Goal: Task Accomplishment & Management: Use online tool/utility

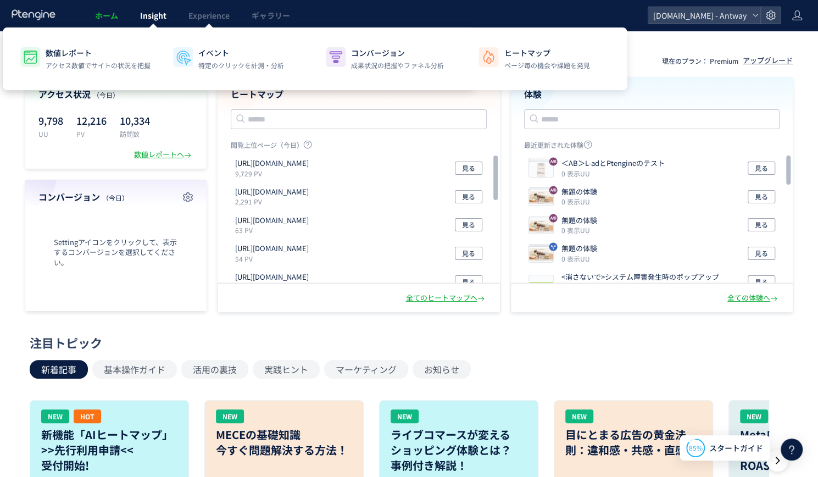
click at [161, 12] on span "Insight" at bounding box center [153, 15] width 26 height 11
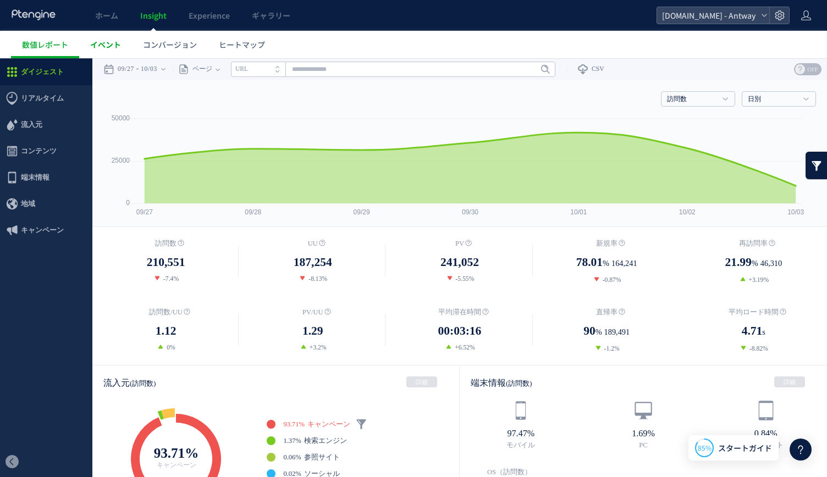
click at [121, 41] on link "イベント" at bounding box center [105, 44] width 53 height 27
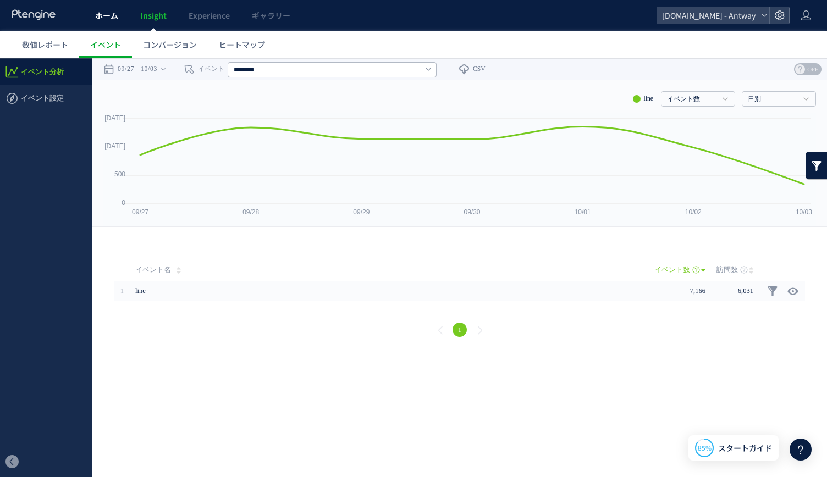
click at [102, 19] on span "ホーム" at bounding box center [106, 15] width 23 height 11
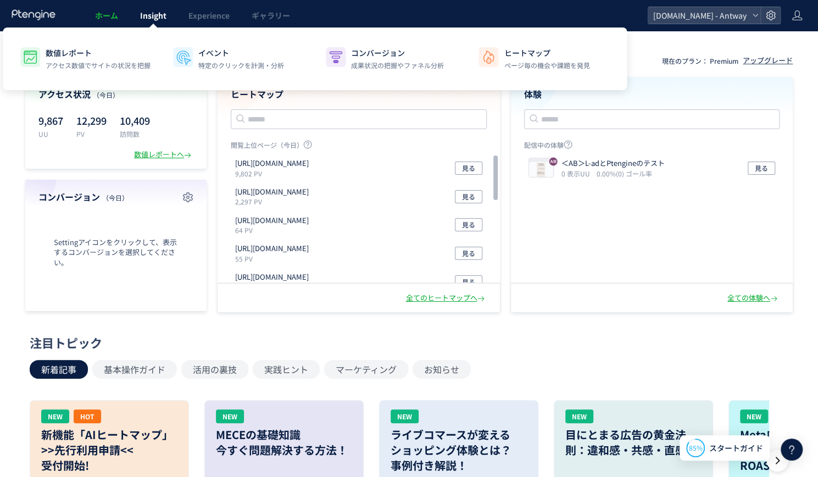
click at [143, 18] on span "Insight" at bounding box center [153, 15] width 26 height 11
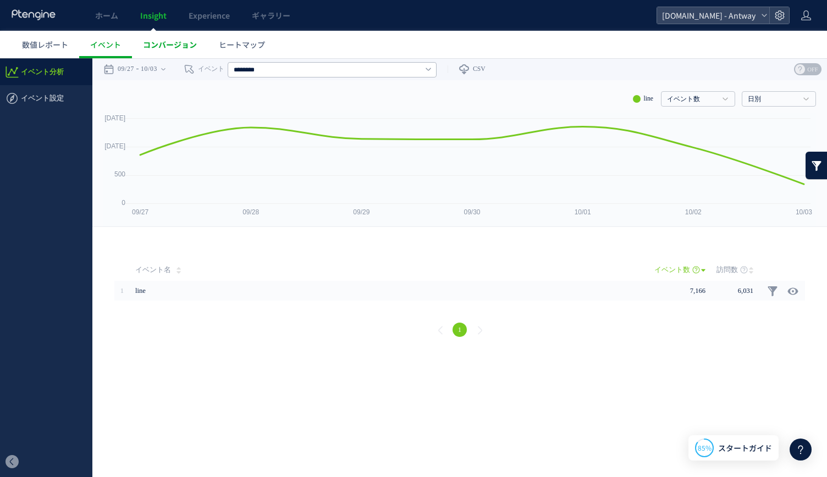
click at [179, 43] on span "コンバージョン" at bounding box center [170, 44] width 54 height 11
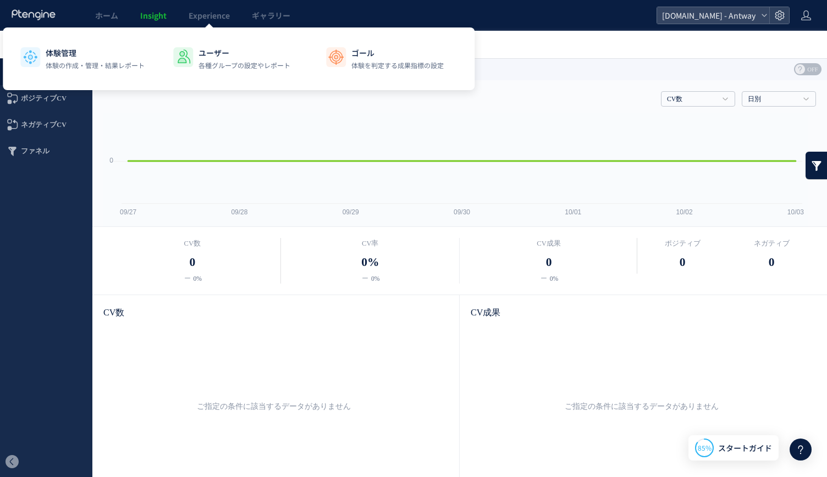
click at [196, 14] on span "Experience" at bounding box center [209, 15] width 41 height 11
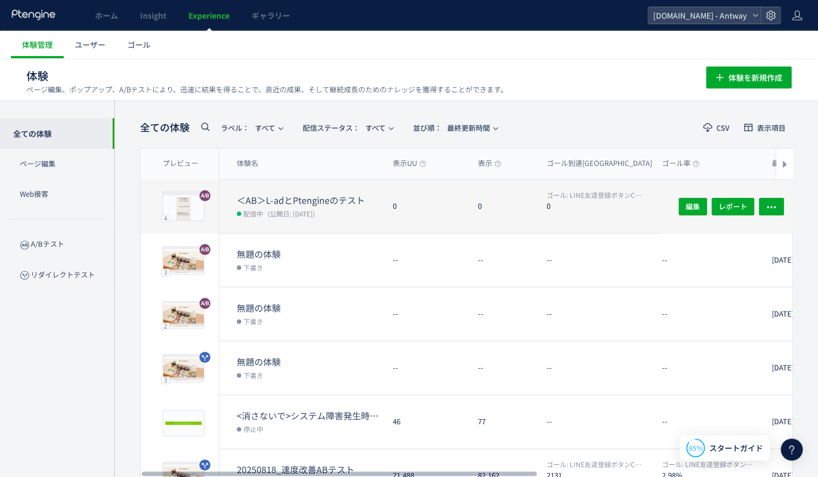
click at [268, 219] on dl "＜AB＞L-adとPtengineのテスト 配信中 (公開日: [DATE])" at bounding box center [310, 213] width 147 height 39
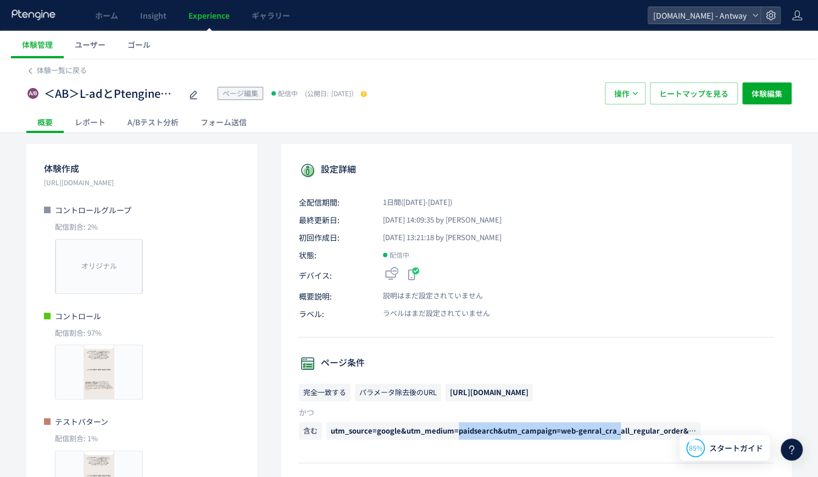
drag, startPoint x: 458, startPoint y: 428, endPoint x: 616, endPoint y: 436, distance: 157.4
click at [616, 438] on span "utm_source=google&utm_medium=paidsearch&utm_campaign=web-genral_cra_all_regular…" at bounding box center [514, 431] width 374 height 18
click at [615, 433] on span "utm_source=google&utm_medium=paidsearch&utm_campaign=web-genral_cra_all_regular…" at bounding box center [643, 430] width 625 height 10
click at [441, 431] on span "utm_source=google&utm_medium=paidsearch&utm_campaign=web-genral_cra_all_regular…" at bounding box center [643, 430] width 625 height 10
click at [567, 431] on span "utm_source=google&utm_medium=paidsearch&utm_campaign=web-genral_cra_all_regular…" at bounding box center [643, 430] width 625 height 10
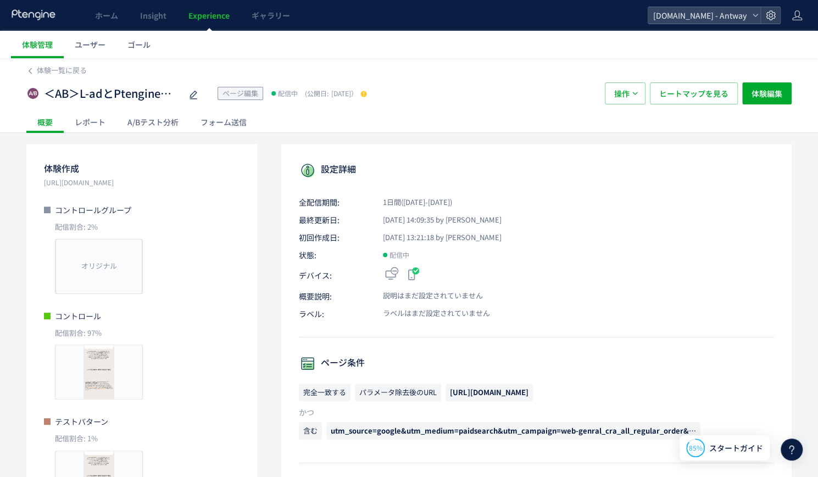
click at [567, 430] on span "utm_source=google&utm_medium=paidsearch&utm_campaign=web-genral_cra_all_regular…" at bounding box center [643, 430] width 625 height 10
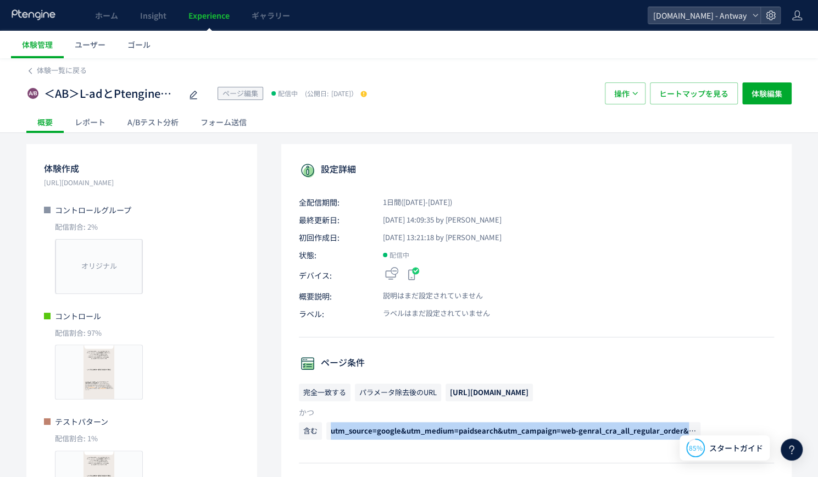
click at [567, 430] on span "utm_source=google&utm_medium=paidsearch&utm_campaign=web-genral_cra_all_regular…" at bounding box center [643, 430] width 625 height 10
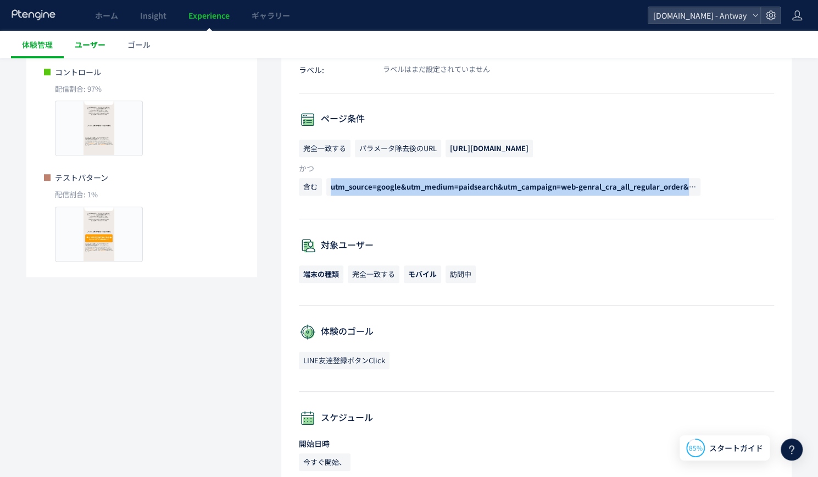
scroll to position [178, 0]
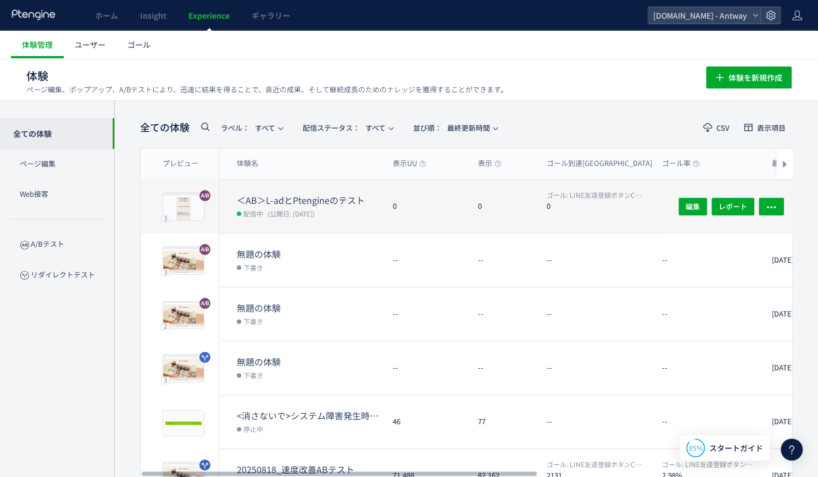
scroll to position [55, 0]
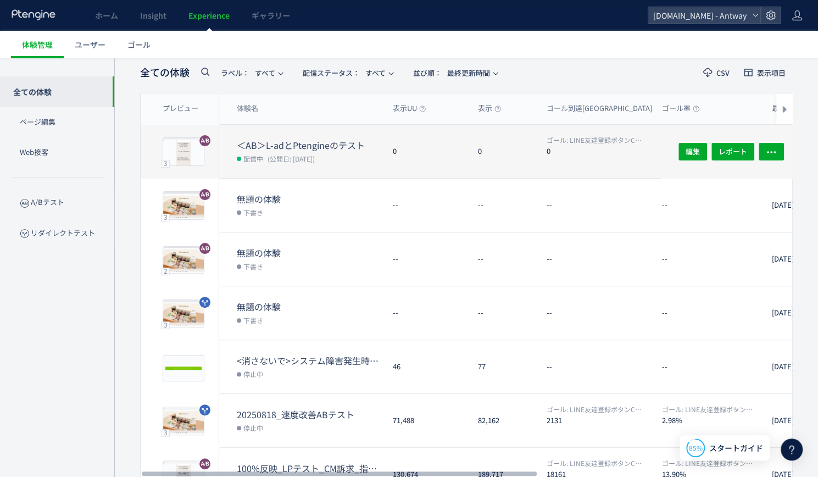
click at [399, 143] on div "0" at bounding box center [426, 151] width 85 height 53
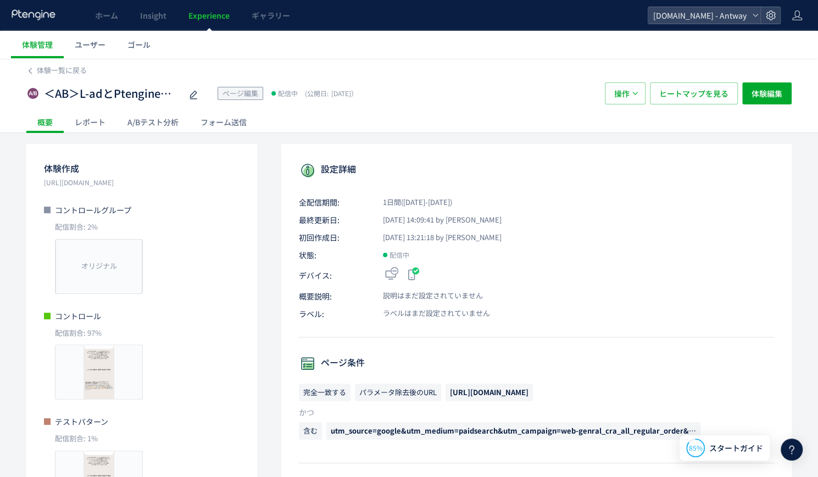
drag, startPoint x: 495, startPoint y: 391, endPoint x: 536, endPoint y: 388, distance: 40.9
click at [529, 388] on span "[URL][DOMAIN_NAME]" at bounding box center [489, 392] width 79 height 10
drag, startPoint x: 497, startPoint y: 395, endPoint x: 542, endPoint y: 393, distance: 45.1
click at [529, 393] on span "[URL][DOMAIN_NAME]" at bounding box center [489, 392] width 79 height 10
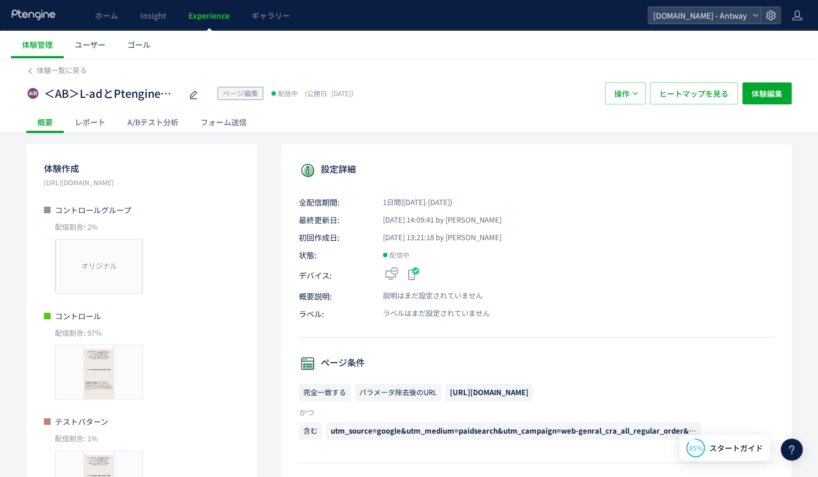
copy span "[DOMAIN_NAME]"
click at [533, 395] on span "[URL][DOMAIN_NAME]" at bounding box center [489, 393] width 87 height 18
drag, startPoint x: 441, startPoint y: 388, endPoint x: 541, endPoint y: 390, distance: 99.5
click at [541, 390] on p "完全一致する パラメータ除去後のURL [URL][DOMAIN_NAME]" at bounding box center [536, 395] width 475 height 23
drag, startPoint x: 400, startPoint y: 428, endPoint x: 365, endPoint y: 430, distance: 34.7
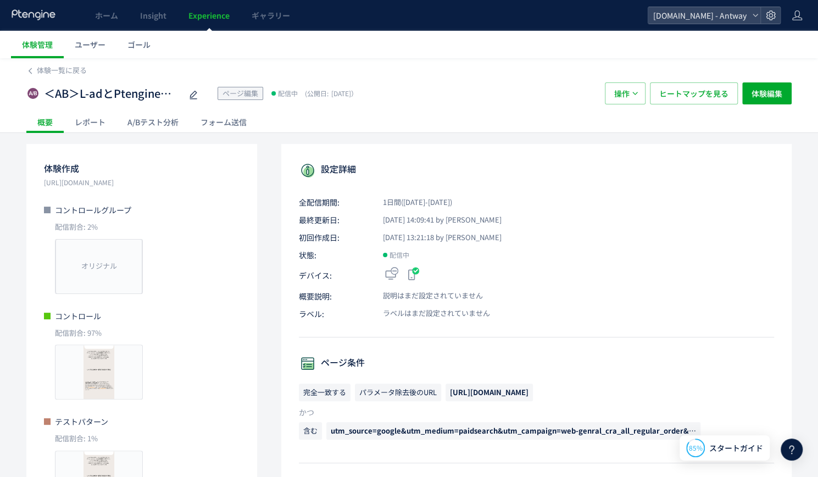
click at [365, 430] on span "utm_source=google&utm_medium=paidsearch&utm_campaign=web-genral_cra_all_regular…" at bounding box center [643, 430] width 625 height 10
click at [365, 429] on span "utm_source=google&utm_medium=paidsearch&utm_campaign=web-genral_cra_all_regular…" at bounding box center [643, 430] width 625 height 10
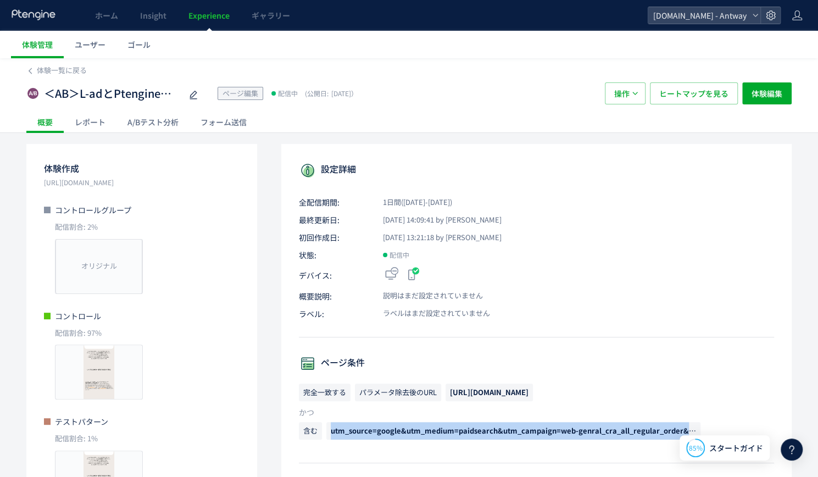
click at [365, 429] on span "utm_source=google&utm_medium=paidsearch&utm_campaign=web-genral_cra_all_regular…" at bounding box center [643, 430] width 625 height 10
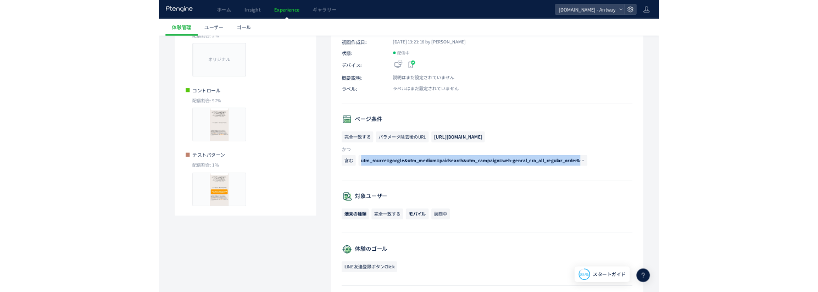
scroll to position [275, 0]
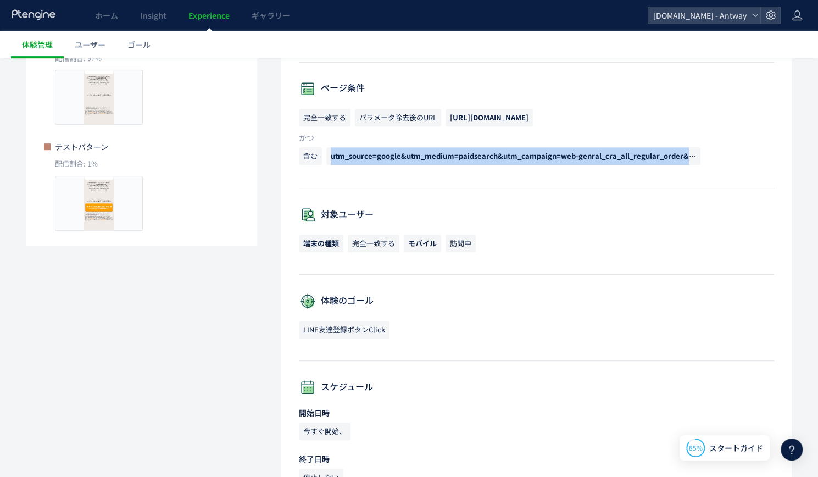
click at [593, 155] on span "utm_source=google&utm_medium=paidsearch&utm_campaign=web-genral_cra_all_regular…" at bounding box center [643, 156] width 625 height 10
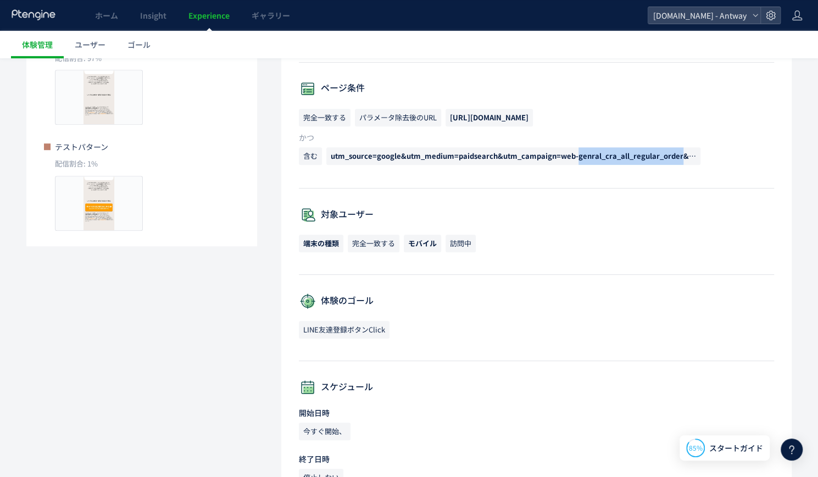
click at [593, 155] on span "utm_source=google&utm_medium=paidsearch&utm_campaign=web-genral_cra_all_regular…" at bounding box center [643, 156] width 625 height 10
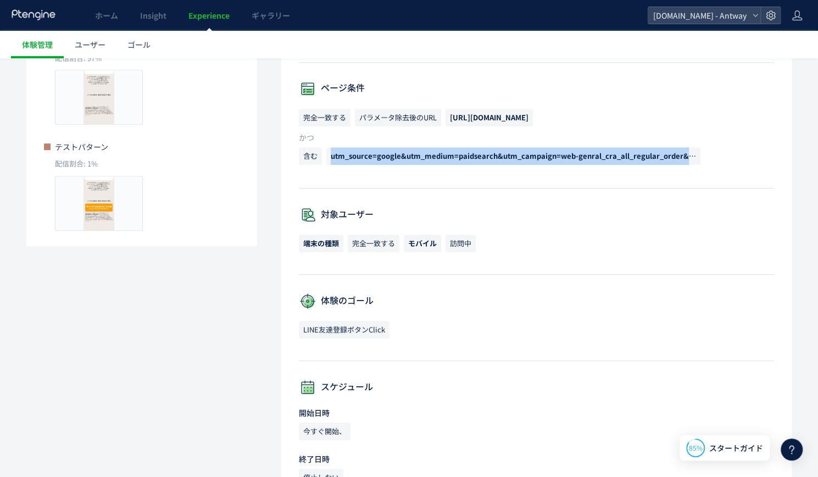
click at [593, 155] on span "utm_source=google&utm_medium=paidsearch&utm_campaign=web-genral_cra_all_regular…" at bounding box center [643, 156] width 625 height 10
drag, startPoint x: 569, startPoint y: 157, endPoint x: 648, endPoint y: 148, distance: 79.0
click at [648, 148] on span "utm_source=google&utm_medium=paidsearch&utm_campaign=web-genral_cra_all_regular…" at bounding box center [514, 156] width 374 height 18
click at [473, 160] on span "utm_source=google&utm_medium=paidsearch&utm_campaign=web-genral_cra_all_regular…" at bounding box center [643, 156] width 625 height 10
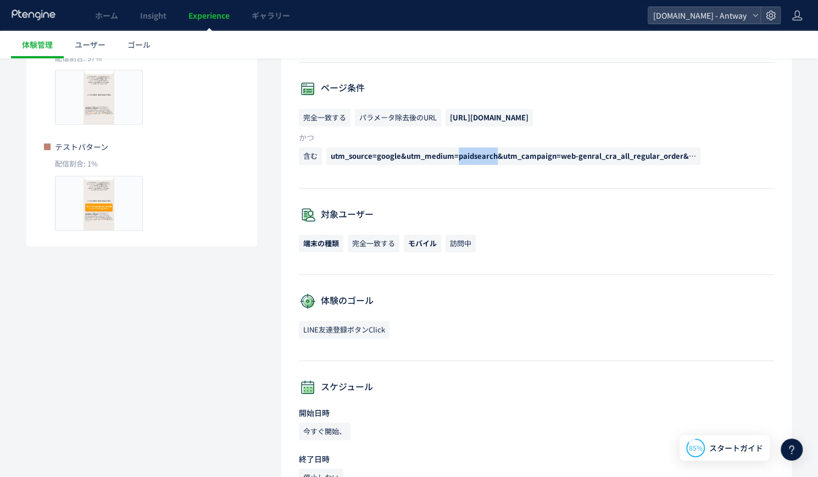
click at [473, 160] on span "utm_source=google&utm_medium=paidsearch&utm_campaign=web-genral_cra_all_regular…" at bounding box center [643, 156] width 625 height 10
click at [498, 153] on span "utm_source=google&utm_medium=paidsearch&utm_campaign=web-genral_cra_all_regular…" at bounding box center [643, 156] width 625 height 10
drag, startPoint x: 497, startPoint y: 159, endPoint x: 501, endPoint y: 152, distance: 7.6
click at [501, 152] on span "utm_source=google&utm_medium=paidsearch&utm_campaign=web-genral_cra_all_regular…" at bounding box center [643, 156] width 625 height 10
drag, startPoint x: 500, startPoint y: 152, endPoint x: 687, endPoint y: 165, distance: 187.4
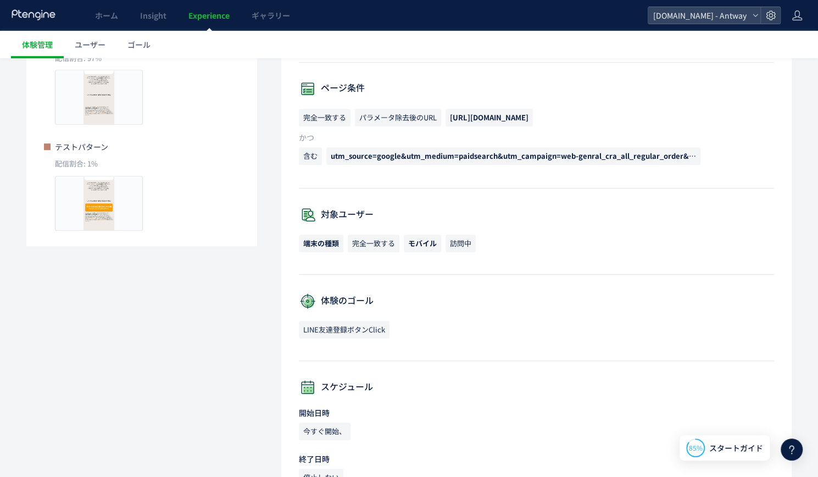
click at [687, 165] on p "含む utm_source=google&utm_medium=paidsearch&utm_campaign=web-genral_cra_all_regu…" at bounding box center [536, 158] width 475 height 23
click at [666, 154] on span "utm_source=google&utm_medium=paidsearch&utm_campaign=web-genral_cra_all_regular…" at bounding box center [643, 156] width 625 height 10
click at [666, 153] on span "utm_source=google&utm_medium=paidsearch&utm_campaign=web-genral_cra_all_regular…" at bounding box center [643, 156] width 625 height 10
click at [613, 152] on span "utm_source=google&utm_medium=paidsearch&utm_campaign=web-genral_cra_all_regular…" at bounding box center [643, 156] width 625 height 10
click at [537, 162] on span "utm_source=google&utm_medium=paidsearch&utm_campaign=web-genral_cra_all_regular…" at bounding box center [514, 156] width 374 height 18
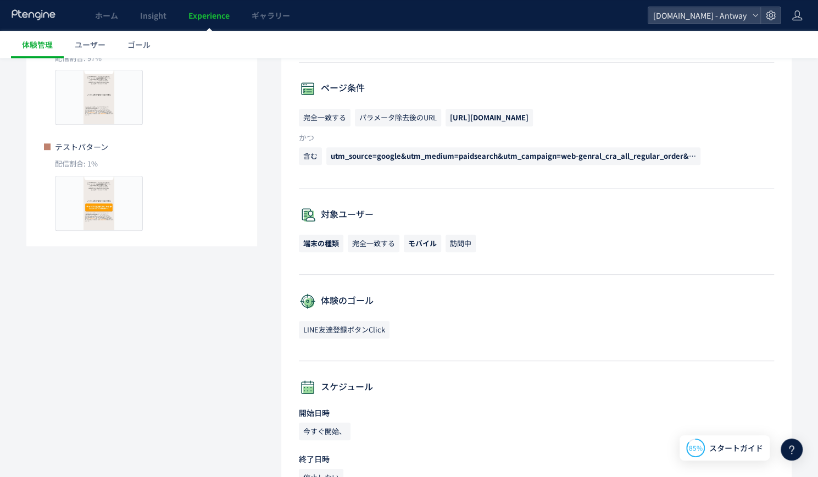
drag, startPoint x: 400, startPoint y: 152, endPoint x: 368, endPoint y: 154, distance: 32.0
click at [368, 154] on span "utm_source=google&utm_medium=paidsearch&utm_campaign=web-genral_cra_all_regular…" at bounding box center [643, 156] width 625 height 10
drag, startPoint x: 366, startPoint y: 153, endPoint x: 346, endPoint y: 162, distance: 21.9
click at [346, 162] on span "utm_source=google&utm_medium=paidsearch&utm_campaign=web-genral_cra_all_regular…" at bounding box center [514, 156] width 374 height 18
click at [680, 154] on span "utm_source=google&utm_medium=paidsearch&utm_campaign=web-genral_cra_all_regular…" at bounding box center [643, 156] width 625 height 10
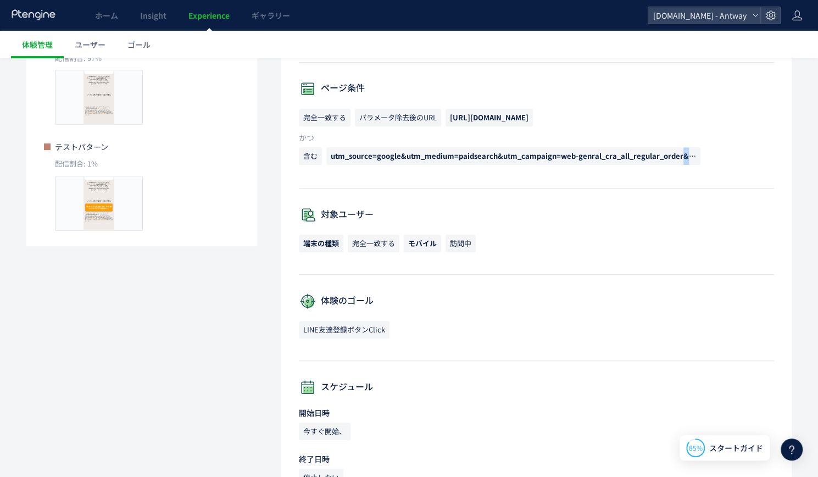
click at [682, 154] on span "utm_source=google&utm_medium=paidsearch&utm_campaign=web-genral_cra_all_regular…" at bounding box center [643, 156] width 625 height 10
click at [683, 154] on span "utm_source=google&utm_medium=paidsearch&utm_campaign=web-genral_cra_all_regular…" at bounding box center [643, 156] width 625 height 10
click at [681, 152] on span "utm_source=google&utm_medium=paidsearch&utm_campaign=web-genral_cra_all_regular…" at bounding box center [643, 156] width 625 height 10
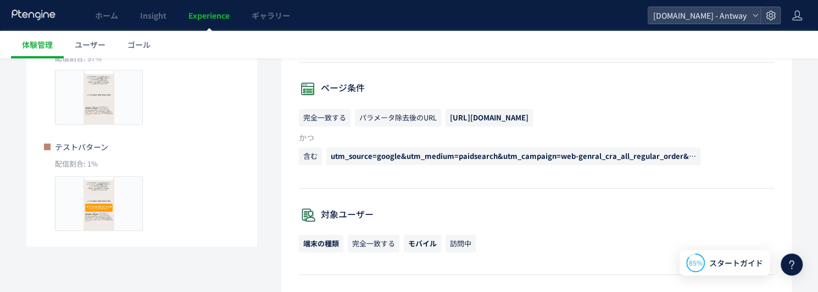
click at [495, 184] on div "ページ条件 完全一致する パラメータ除去後のURL [URL][DOMAIN_NAME] かつ 含む utm_source=google&utm_medium…" at bounding box center [536, 134] width 475 height 108
drag, startPoint x: 544, startPoint y: 117, endPoint x: 450, endPoint y: 114, distance: 94.0
click at [450, 114] on span "[URL][DOMAIN_NAME]" at bounding box center [489, 118] width 87 height 18
copy span "[URL][DOMAIN_NAME]"
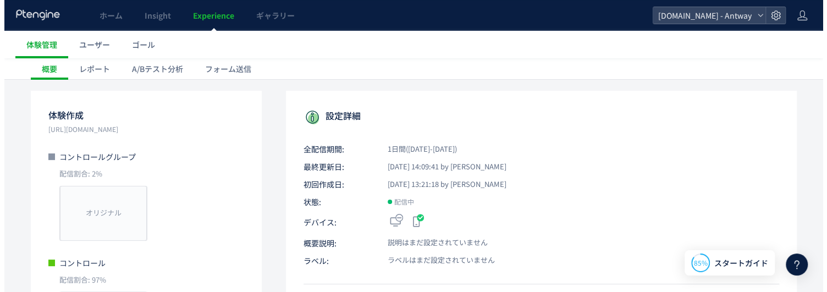
scroll to position [0, 0]
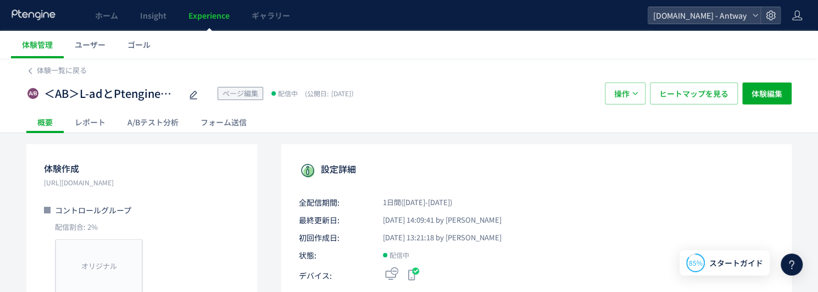
click at [109, 125] on div "レポート" at bounding box center [90, 122] width 53 height 22
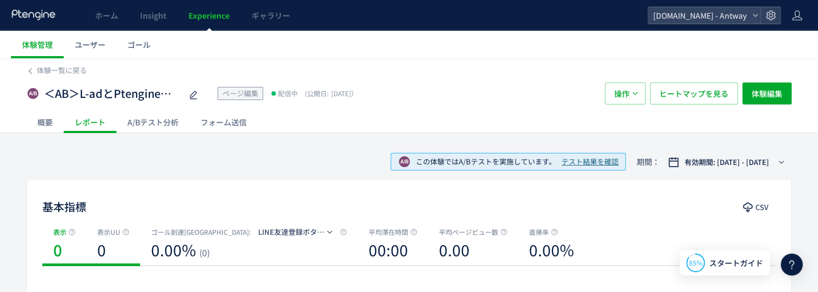
click at [114, 231] on span "表示UU" at bounding box center [108, 231] width 23 height 11
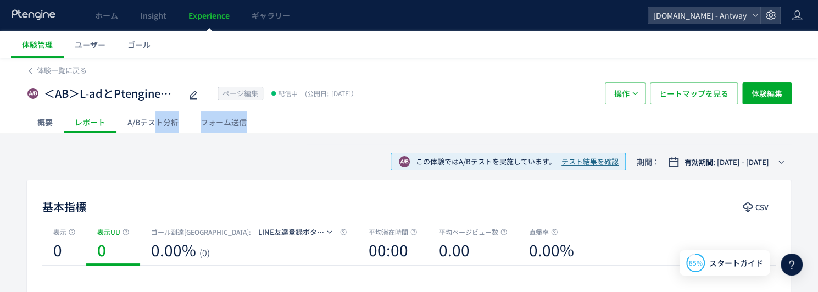
click at [153, 129] on div "A/Bテスト分析" at bounding box center [153, 122] width 73 height 22
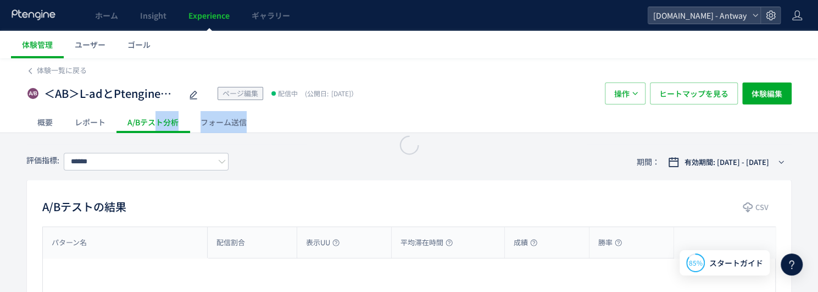
type input "**********"
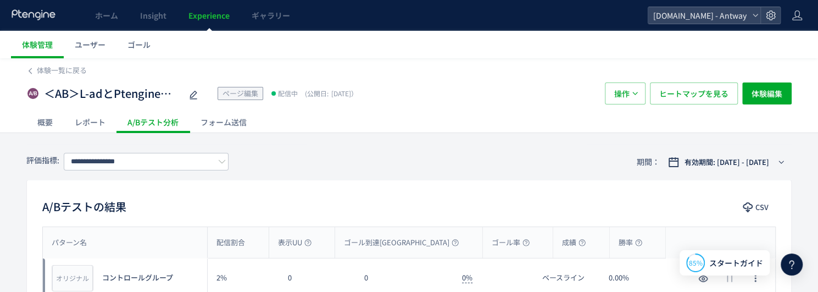
click at [46, 127] on div "概要" at bounding box center [44, 122] width 37 height 22
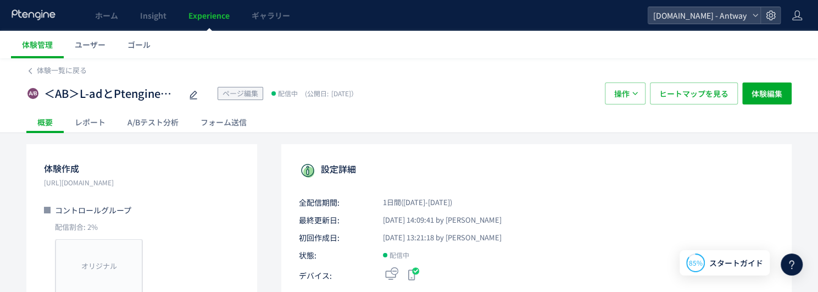
click at [215, 126] on div "フォーム送信" at bounding box center [224, 122] width 68 height 22
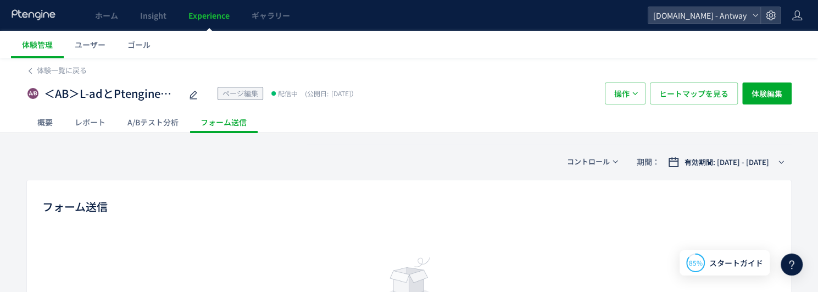
click at [131, 134] on div "体験一覧に戻る ＜AB＞L-adとPtengineのテスト ページ編集 配信中 (公開日: [DATE]） 操作 ヒートマップを見る 体験編集 概要 レポート…" at bounding box center [409, 212] width 818 height 309
click at [104, 132] on div "レポート" at bounding box center [90, 122] width 53 height 22
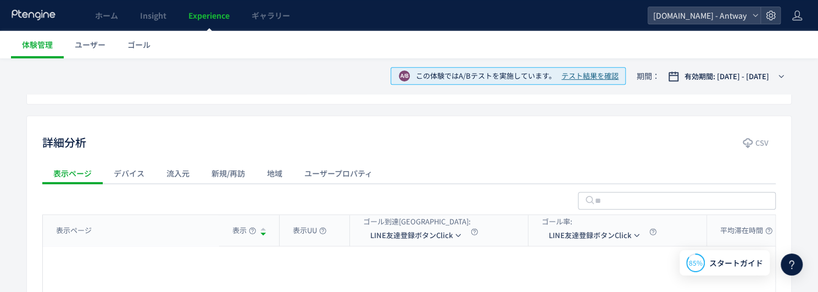
scroll to position [440, 0]
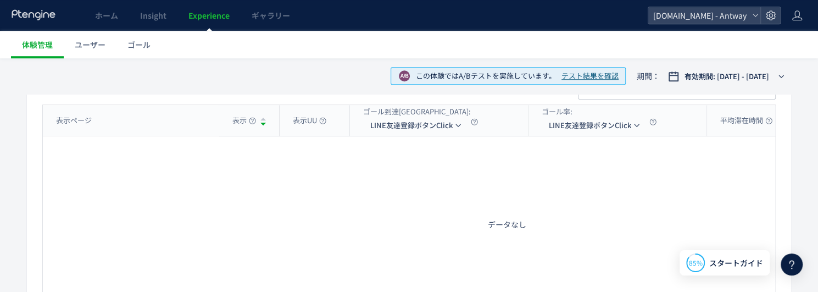
click at [584, 74] on span "テスト結果を確認" at bounding box center [590, 76] width 57 height 10
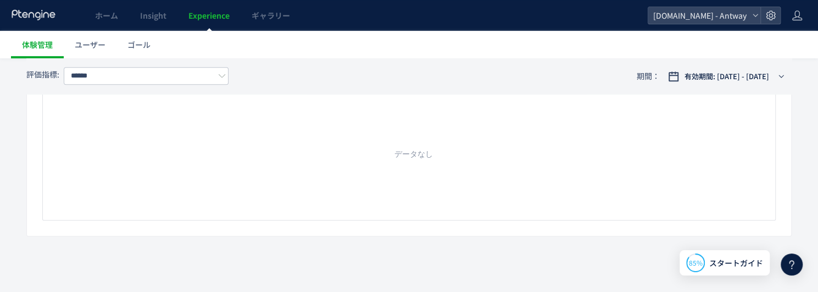
type input "**********"
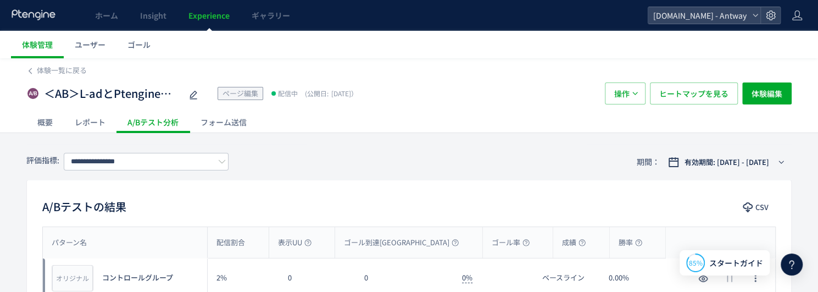
click at [215, 123] on div "フォーム送信" at bounding box center [224, 122] width 68 height 22
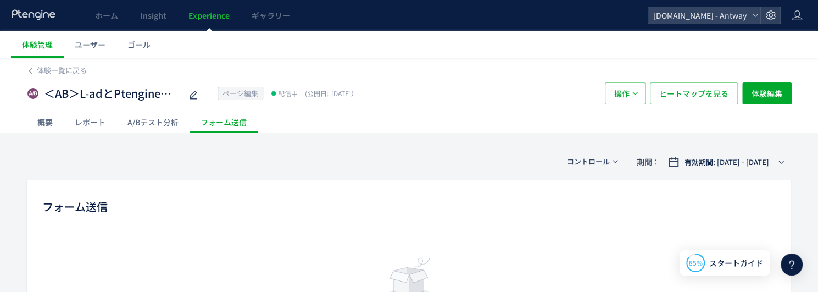
click at [153, 130] on div "A/Bテスト分析" at bounding box center [153, 122] width 73 height 22
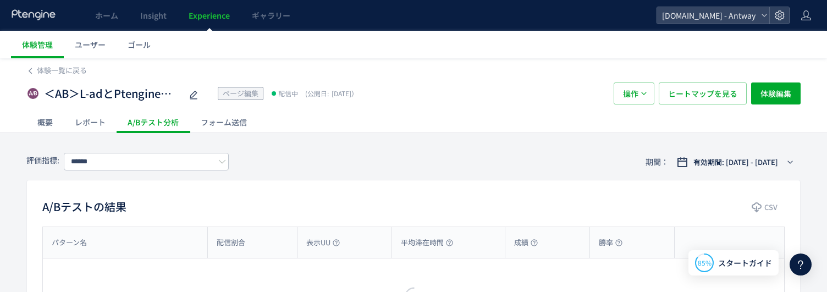
type input "**********"
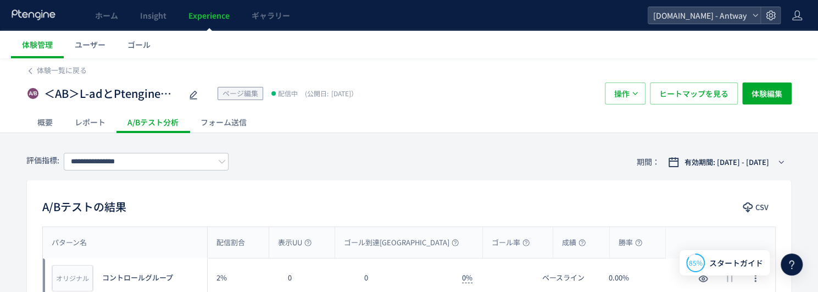
scroll to position [110, 0]
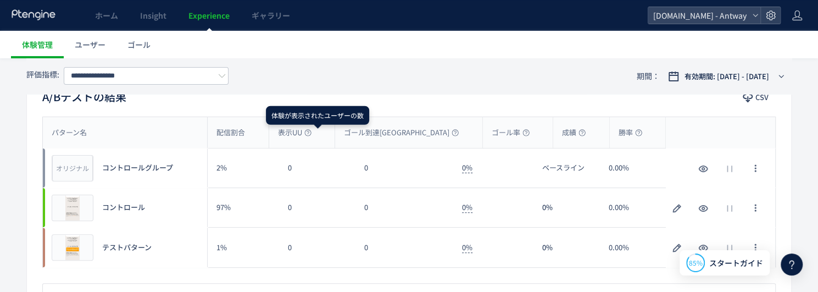
click at [312, 132] on icon at bounding box center [308, 132] width 7 height 7
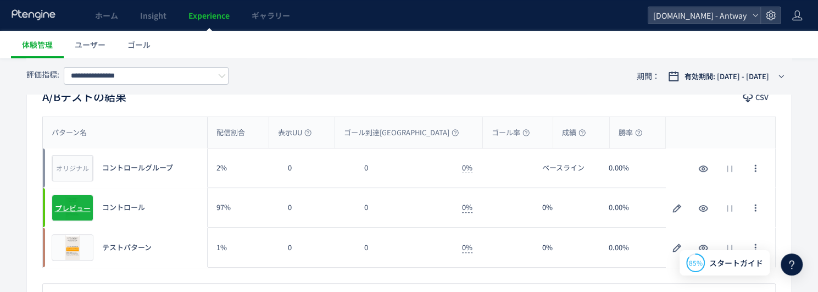
click at [74, 211] on span "プレビュー" at bounding box center [73, 207] width 36 height 10
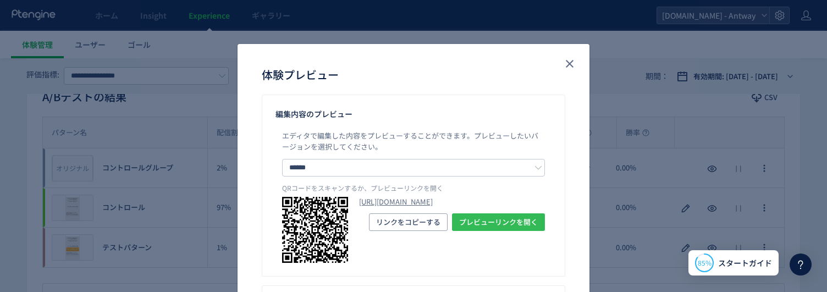
click at [516, 231] on span "プレビューリンクを開く" at bounding box center [498, 222] width 79 height 18
click at [643, 124] on div "体験プレビュー 編集内容のプレビュー エディタで編集した内容をプレビューすることができます。 プレビューしたいバージョンを選択してください。 ****** コ…" at bounding box center [413, 146] width 827 height 292
click at [568, 60] on use "close" at bounding box center [570, 64] width 8 height 8
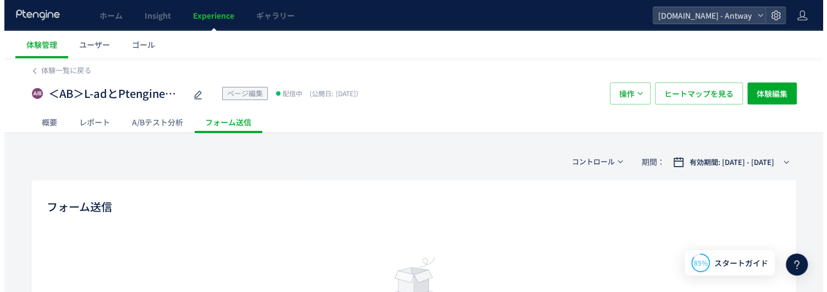
scroll to position [87, 0]
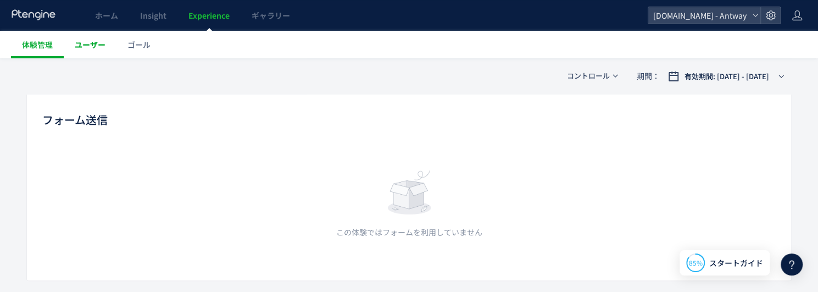
click at [100, 48] on span "ユーザー" at bounding box center [90, 44] width 31 height 11
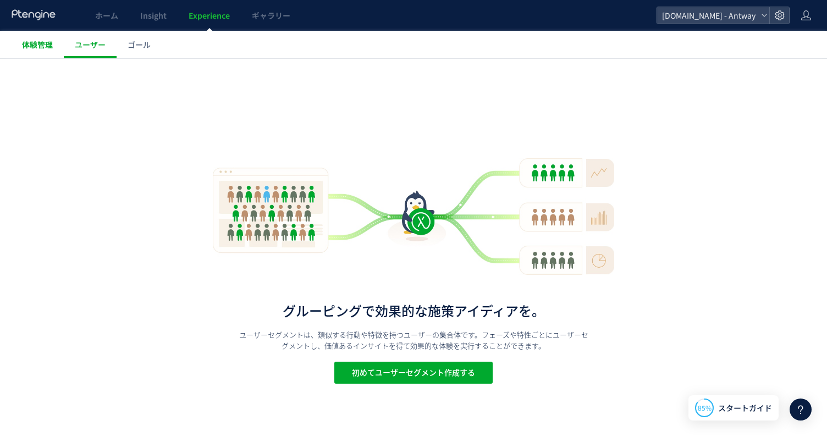
click at [35, 50] on link "体験管理" at bounding box center [37, 44] width 53 height 27
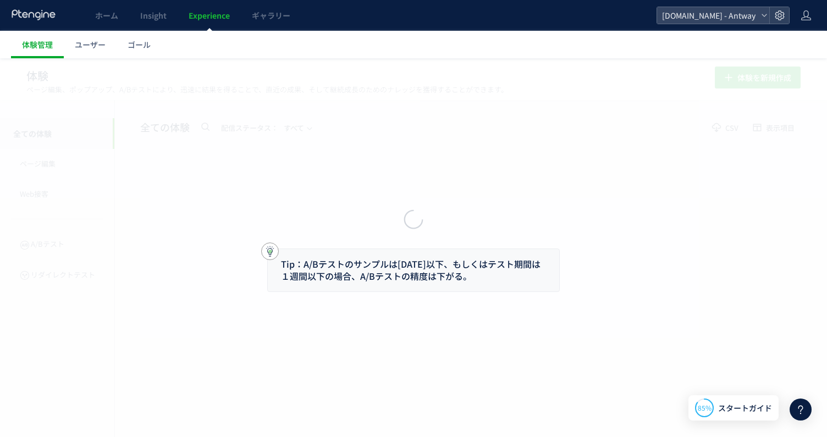
click at [117, 16] on div at bounding box center [413, 218] width 827 height 437
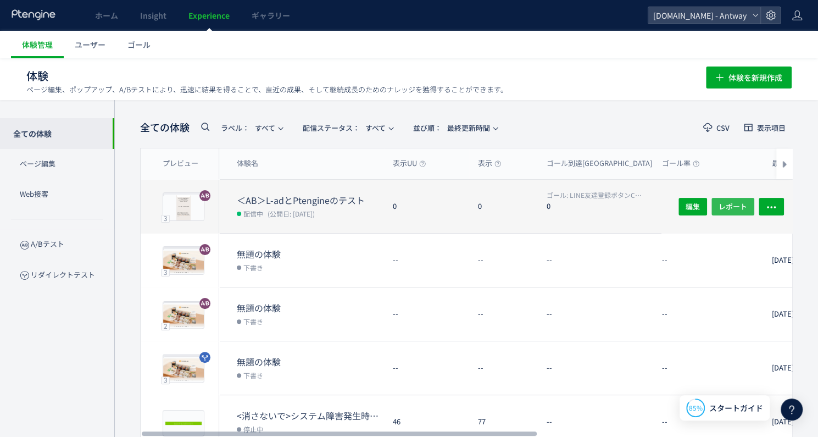
click at [735, 202] on span "レポート" at bounding box center [733, 206] width 29 height 18
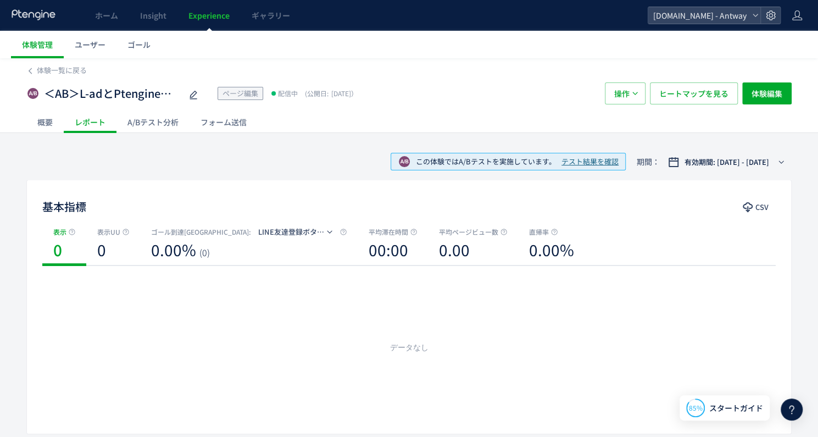
click at [158, 125] on div "A/Bテスト分析" at bounding box center [153, 122] width 73 height 22
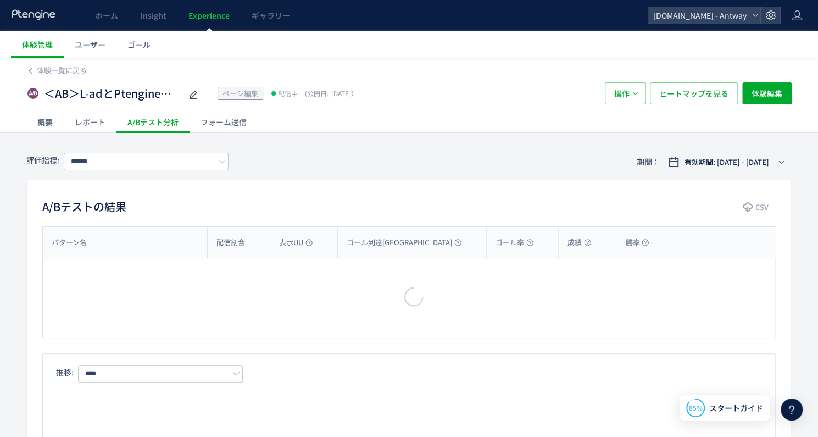
type input "**********"
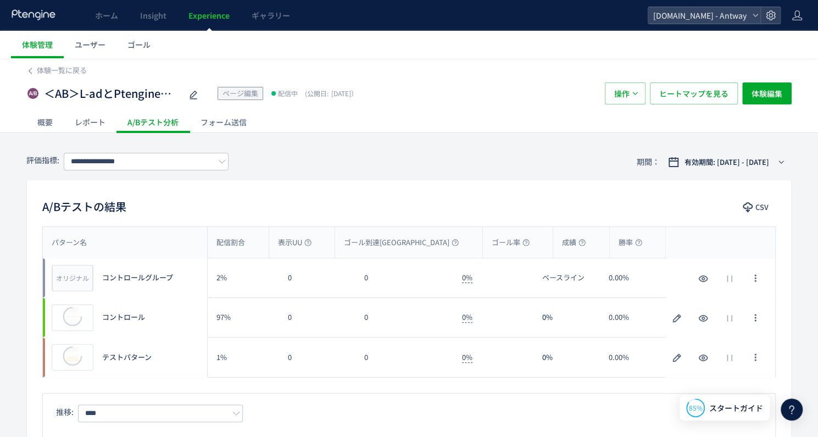
click at [53, 123] on div "概要" at bounding box center [44, 122] width 37 height 22
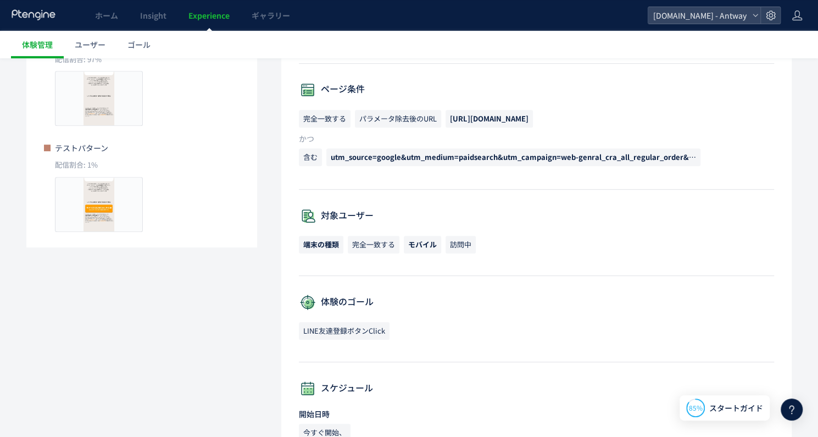
scroll to position [275, 0]
drag, startPoint x: 448, startPoint y: 117, endPoint x: 553, endPoint y: 107, distance: 105.5
click at [553, 107] on div "ページ条件 完全一致する パラメータ除去後のURL [URL][DOMAIN_NAME] かつ 含む utm_source=google&utm_medium…" at bounding box center [536, 134] width 475 height 108
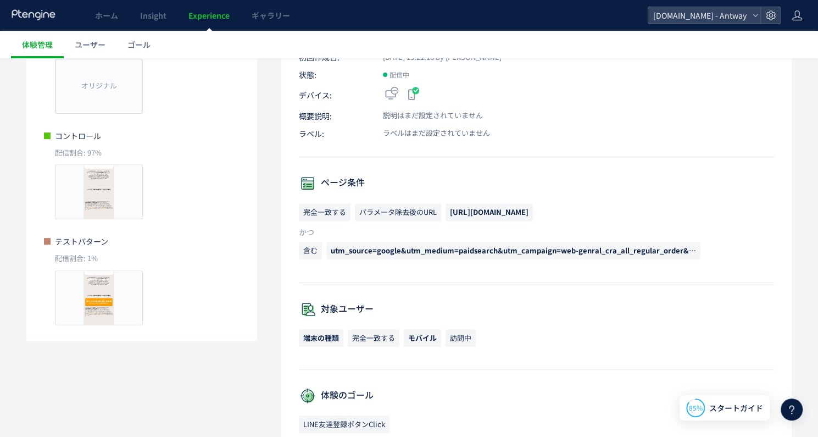
scroll to position [163, 0]
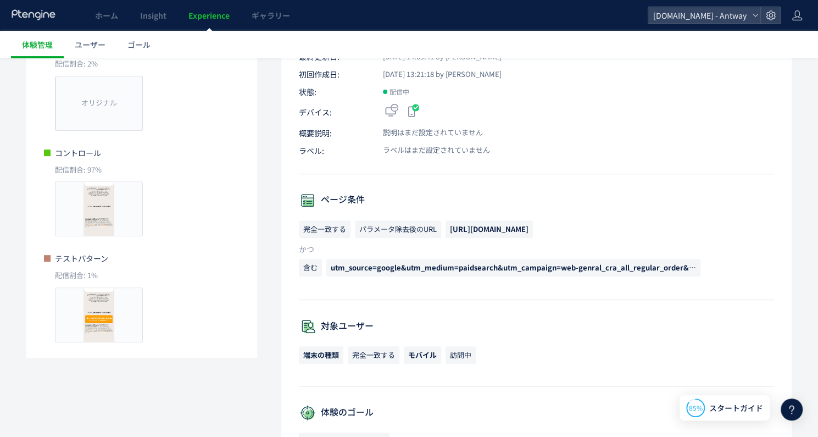
drag, startPoint x: 429, startPoint y: 265, endPoint x: 411, endPoint y: 261, distance: 18.5
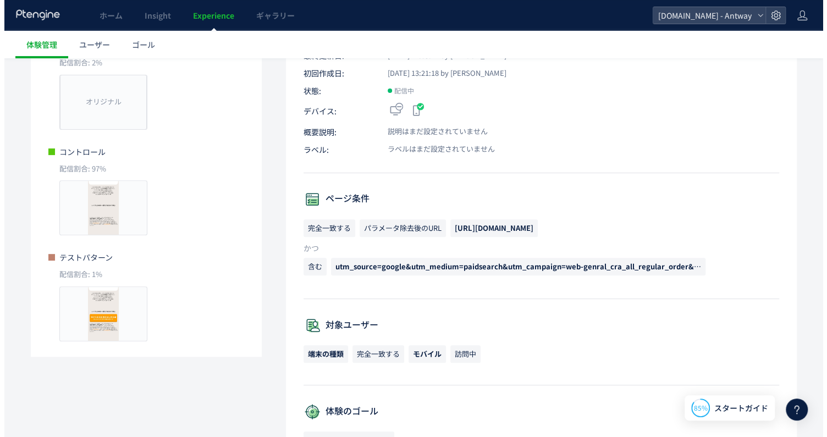
scroll to position [275, 0]
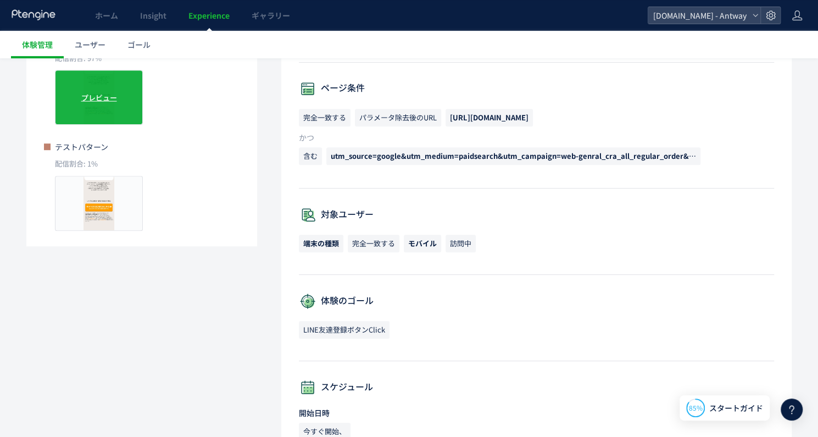
click at [99, 108] on div "プレビュー" at bounding box center [99, 97] width 88 height 55
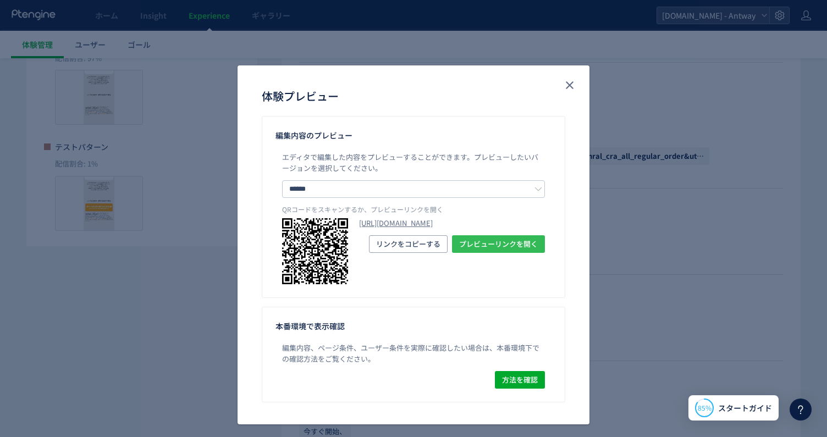
click at [527, 253] on span "プレビューリンクを開く" at bounding box center [498, 244] width 79 height 18
